Goal: Task Accomplishment & Management: Manage account settings

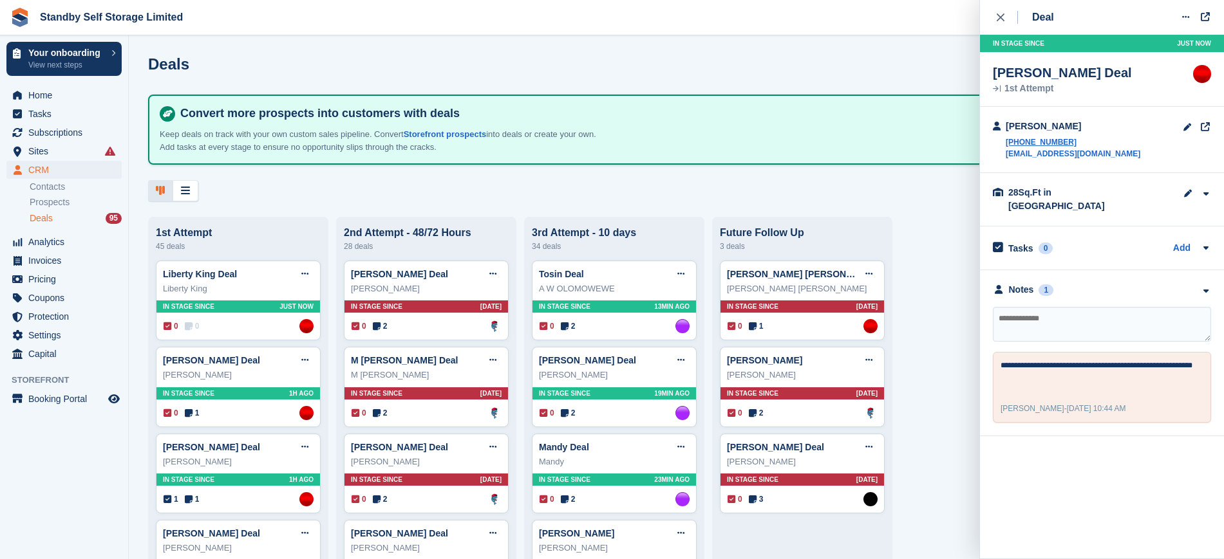
click at [505, 189] on div at bounding box center [676, 190] width 1056 height 21
click at [225, 309] on div "In stage since Just now" at bounding box center [238, 307] width 164 height 12
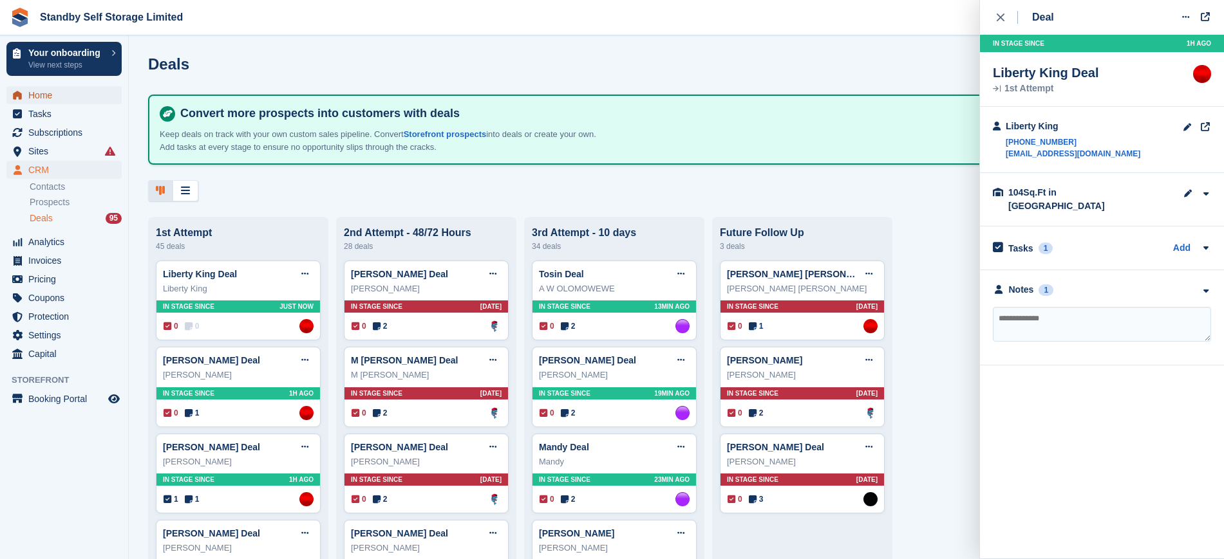
click at [55, 97] on span "Home" at bounding box center [66, 95] width 77 height 18
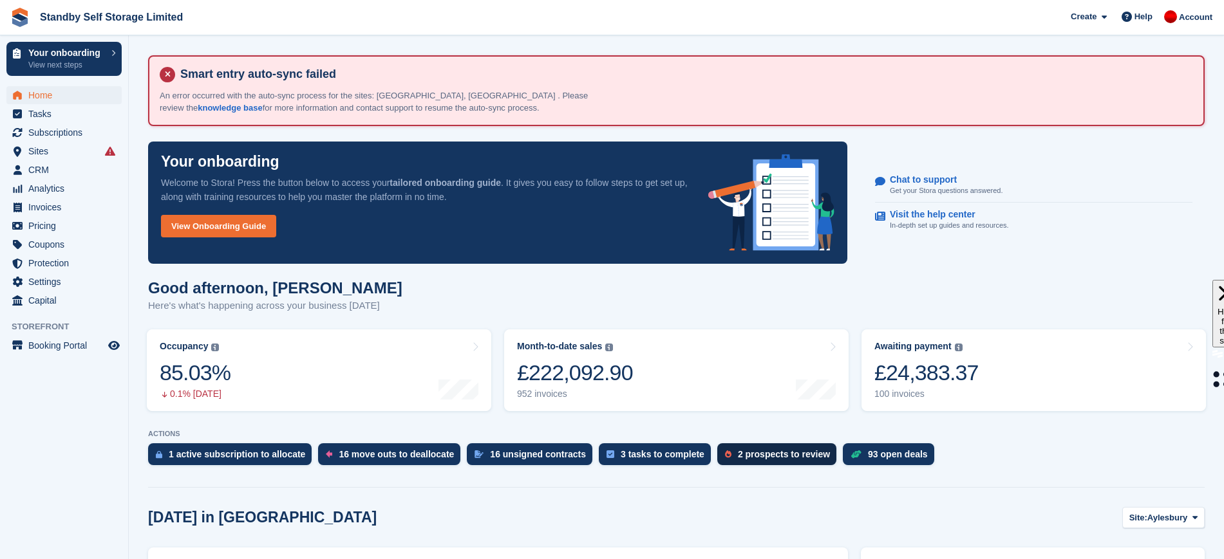
click at [742, 456] on div "2 prospects to review" at bounding box center [784, 454] width 92 height 10
click at [43, 149] on span "Sites" at bounding box center [66, 151] width 77 height 18
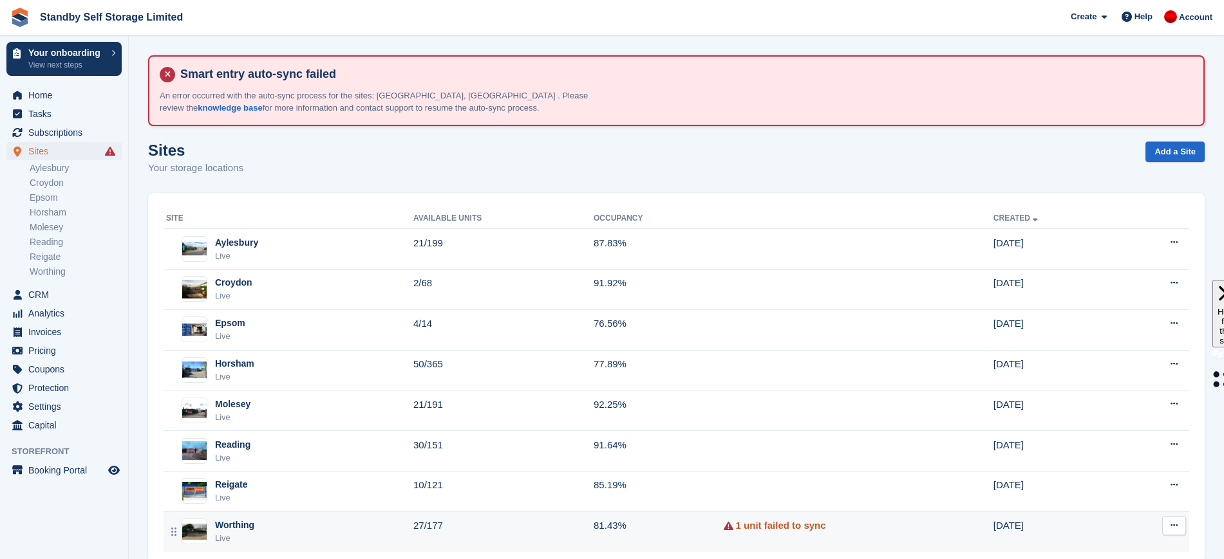
click at [756, 533] on link "1 unit failed to sync" at bounding box center [781, 526] width 90 height 15
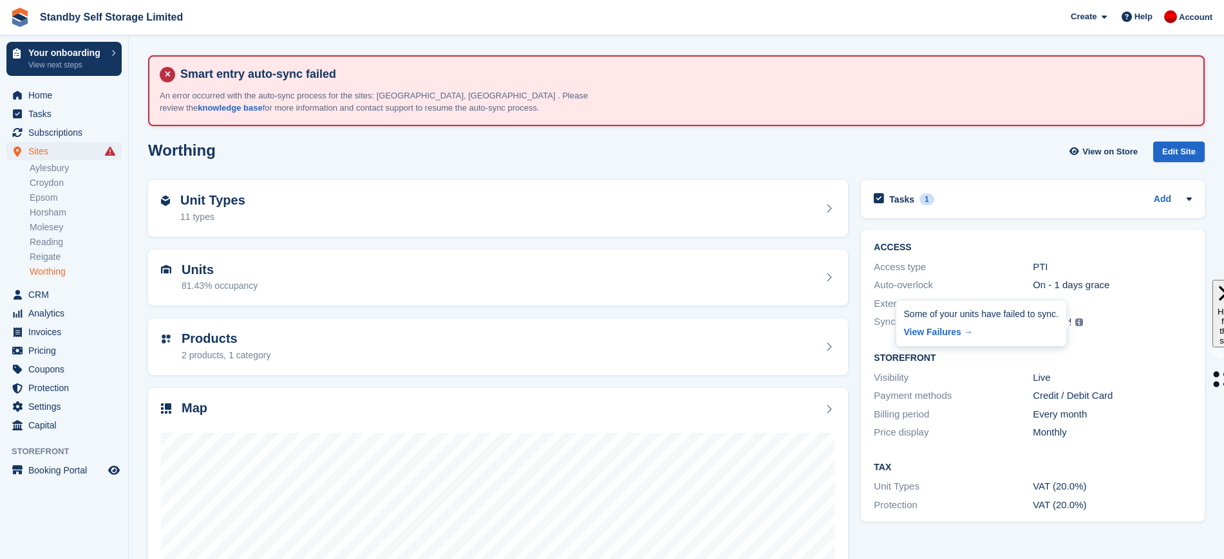
click at [1080, 323] on img at bounding box center [1079, 323] width 8 height 8
click at [939, 334] on link "View Failures →" at bounding box center [981, 330] width 154 height 18
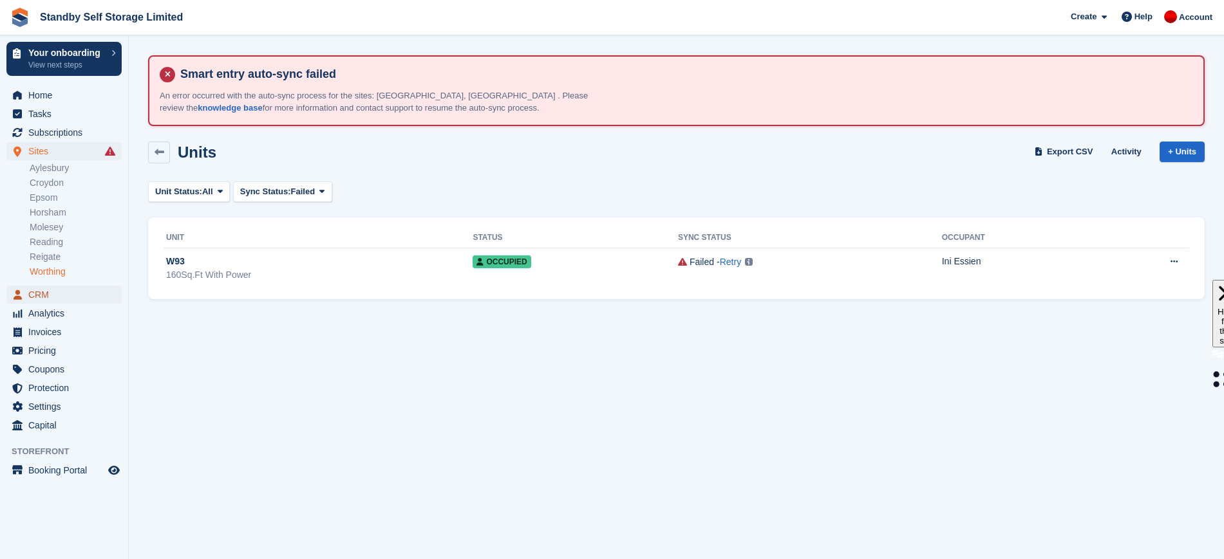
click at [44, 293] on span "CRM" at bounding box center [66, 295] width 77 height 18
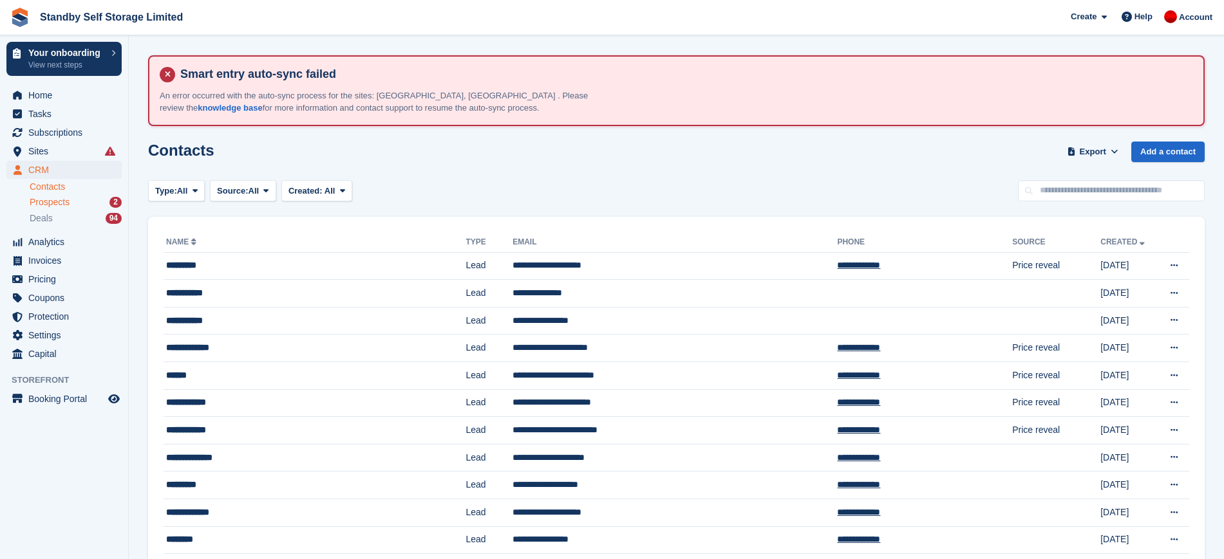
click at [72, 201] on div "Prospects 2" at bounding box center [76, 202] width 92 height 12
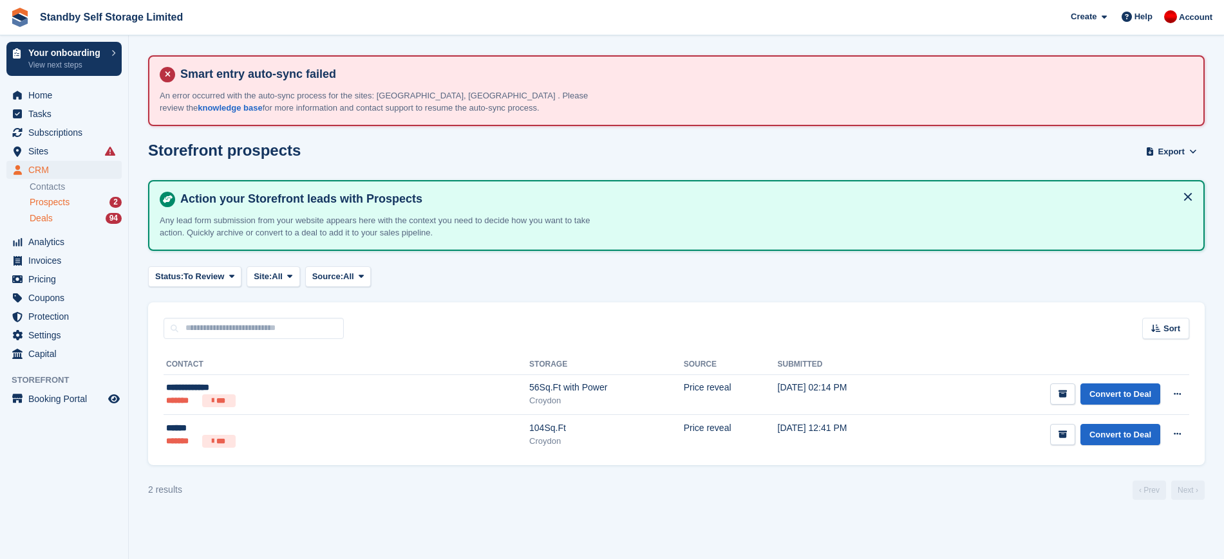
click at [71, 213] on div "Deals 94" at bounding box center [76, 218] width 92 height 12
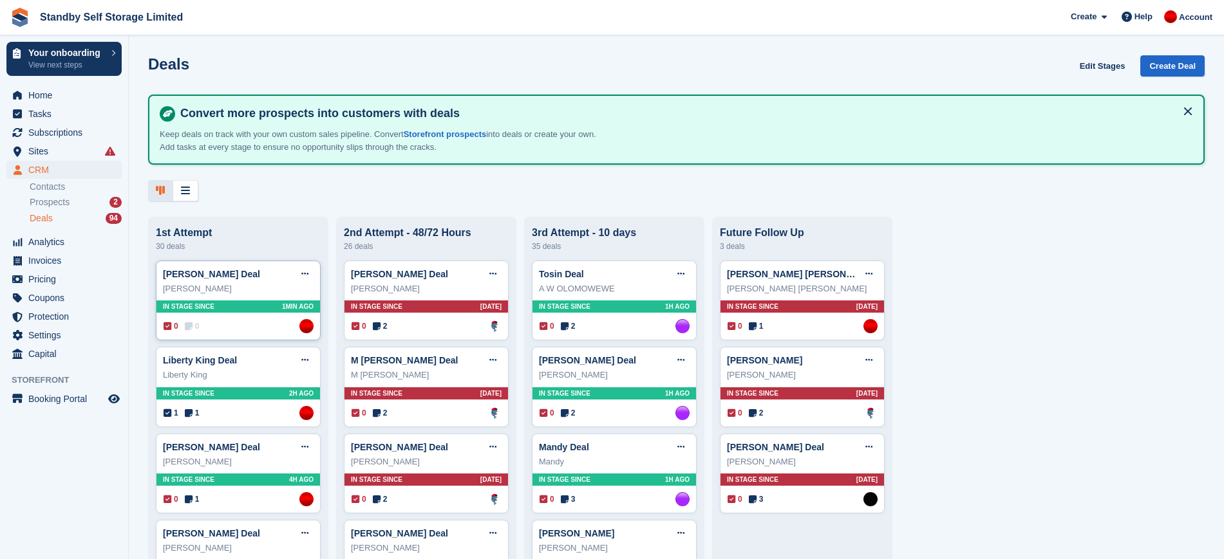
click at [225, 302] on div "Mick Undy Deal Edit deal Mark as won Mark as lost Delete deal Mick Undy In stag…" at bounding box center [238, 301] width 165 height 80
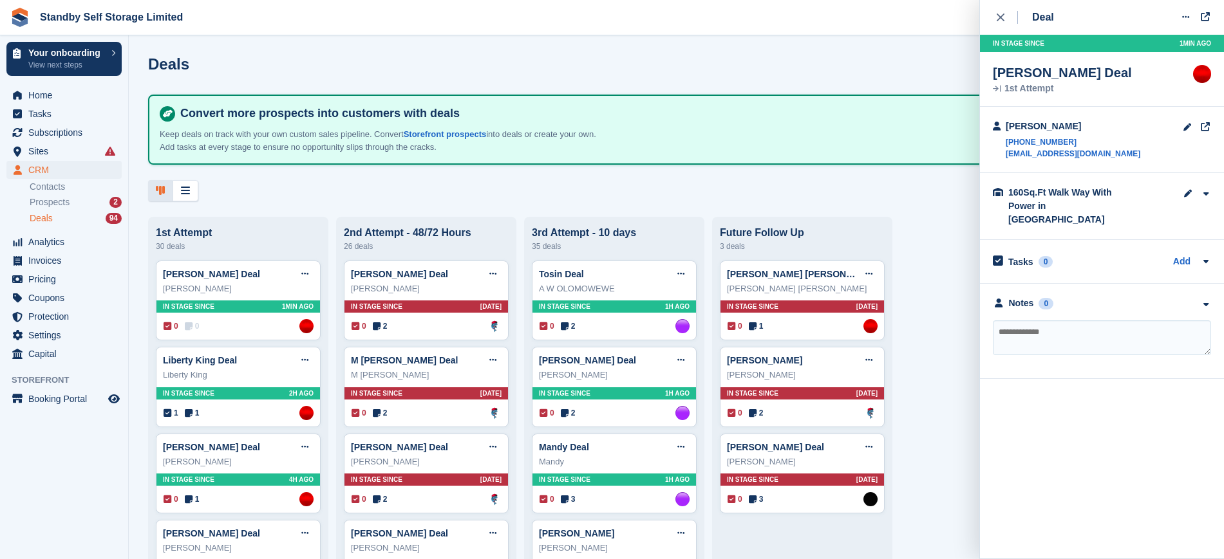
click at [1050, 321] on textarea at bounding box center [1102, 338] width 218 height 35
type textarea "**********"
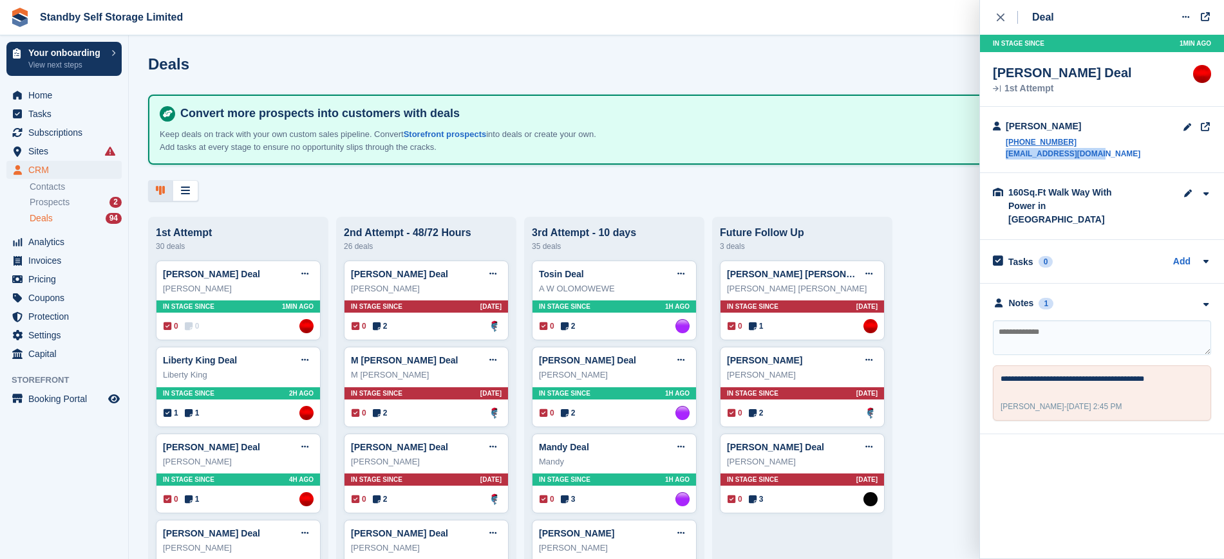
drag, startPoint x: 1107, startPoint y: 157, endPoint x: 1004, endPoint y: 155, distance: 103.0
click at [1004, 155] on div "Mick Undy +447896587897 michundgy98@gmail.com" at bounding box center [1102, 140] width 244 height 66
copy link "michundgy98@gmail.com"
